Goal: Use online tool/utility: Utilize a website feature to perform a specific function

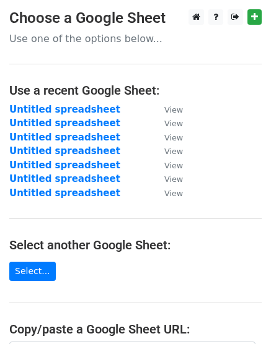
scroll to position [232, 0]
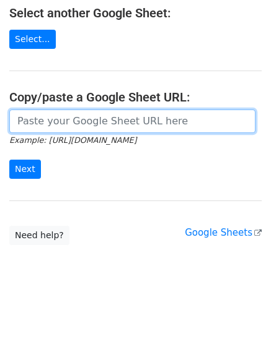
click at [59, 127] on input "url" at bounding box center [132, 122] width 246 height 24
paste input "[URL][DOMAIN_NAME]"
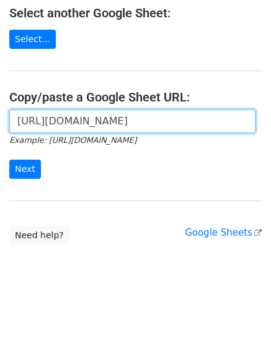
scroll to position [0, 266]
type input "[URL][DOMAIN_NAME]"
click at [9, 160] on input "Next" at bounding box center [25, 169] width 32 height 19
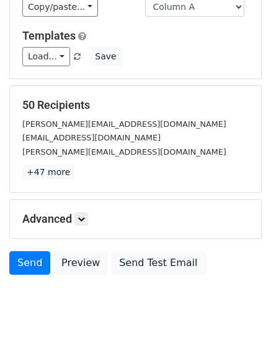
scroll to position [137, 0]
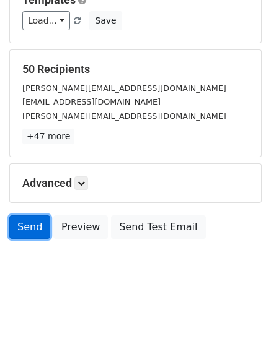
click at [39, 228] on link "Send" at bounding box center [29, 227] width 41 height 24
